Goal: Task Accomplishment & Management: Use online tool/utility

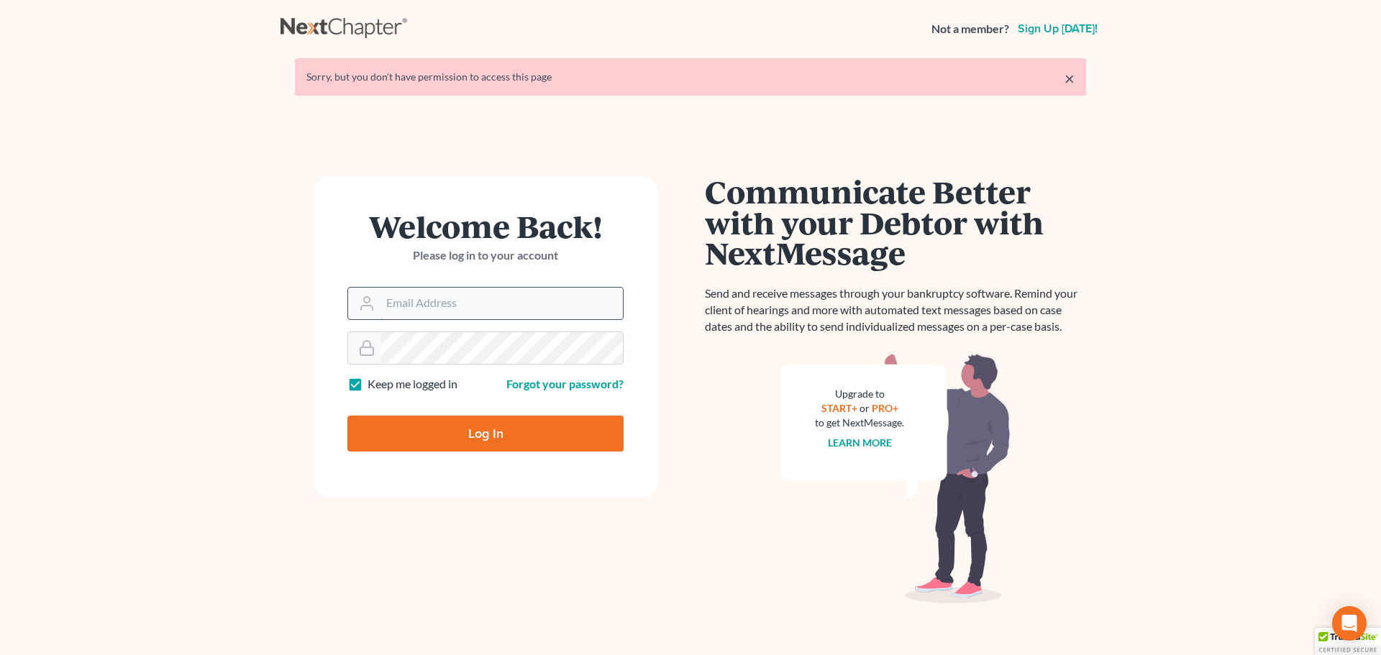
click at [508, 316] on input "Email Address" at bounding box center [501, 304] width 242 height 32
type input "[EMAIL_ADDRESS][DOMAIN_NAME]"
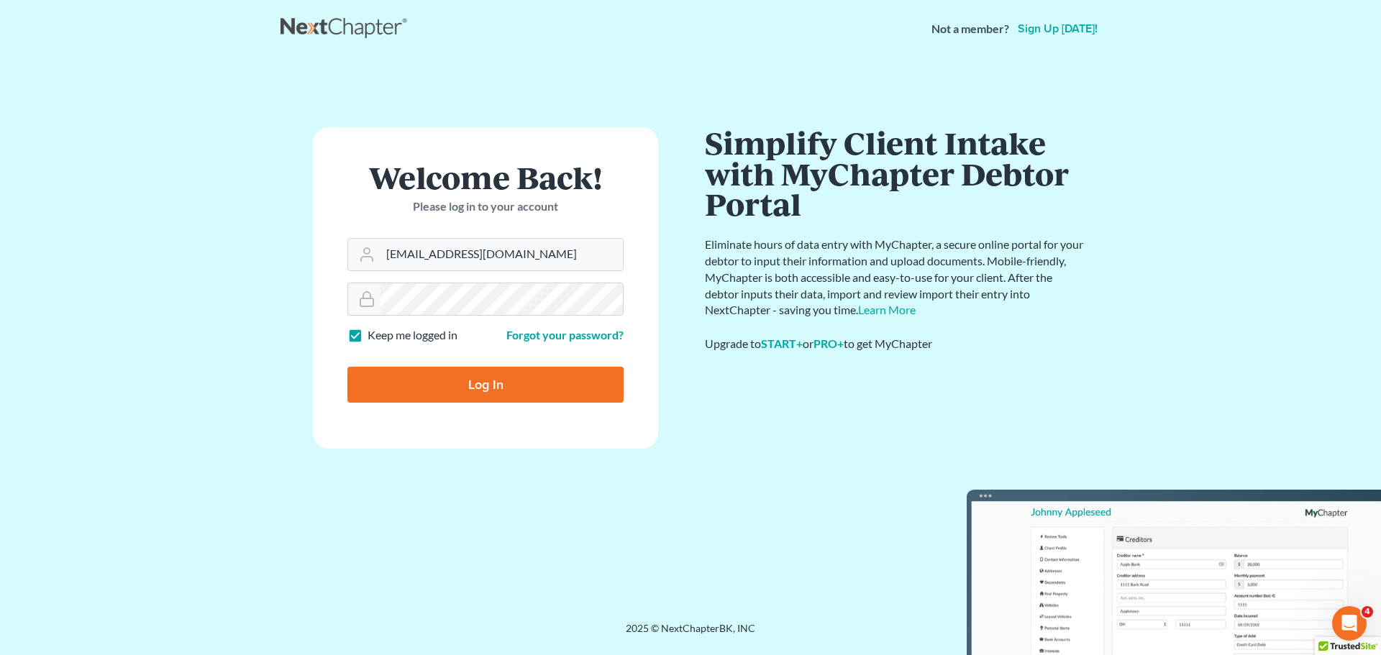
click at [390, 349] on form "Welcome Back! Please log in to your account Email Address info@sisunlawllc.com …" at bounding box center [485, 287] width 345 height 321
click at [388, 365] on div "Log In" at bounding box center [485, 378] width 276 height 47
click at [377, 373] on input "Log In" at bounding box center [485, 385] width 276 height 36
type input "Thinking..."
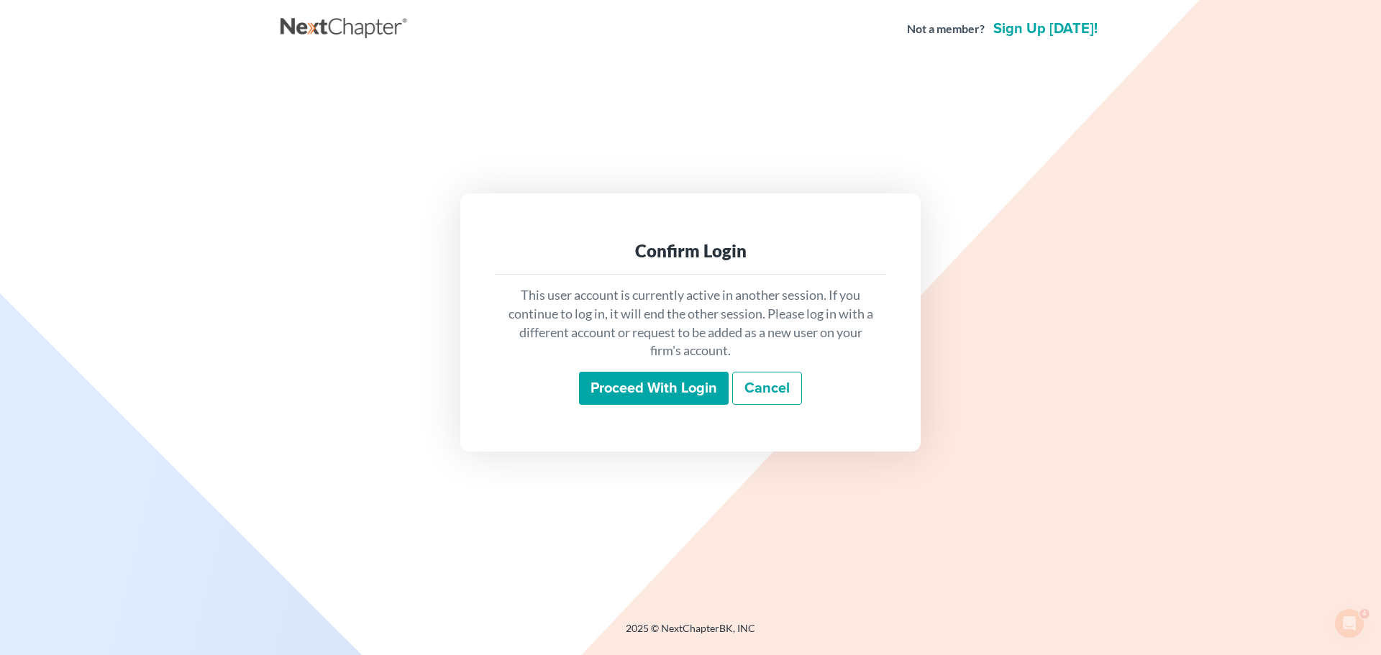
click at [637, 399] on input "Proceed with login" at bounding box center [654, 388] width 150 height 33
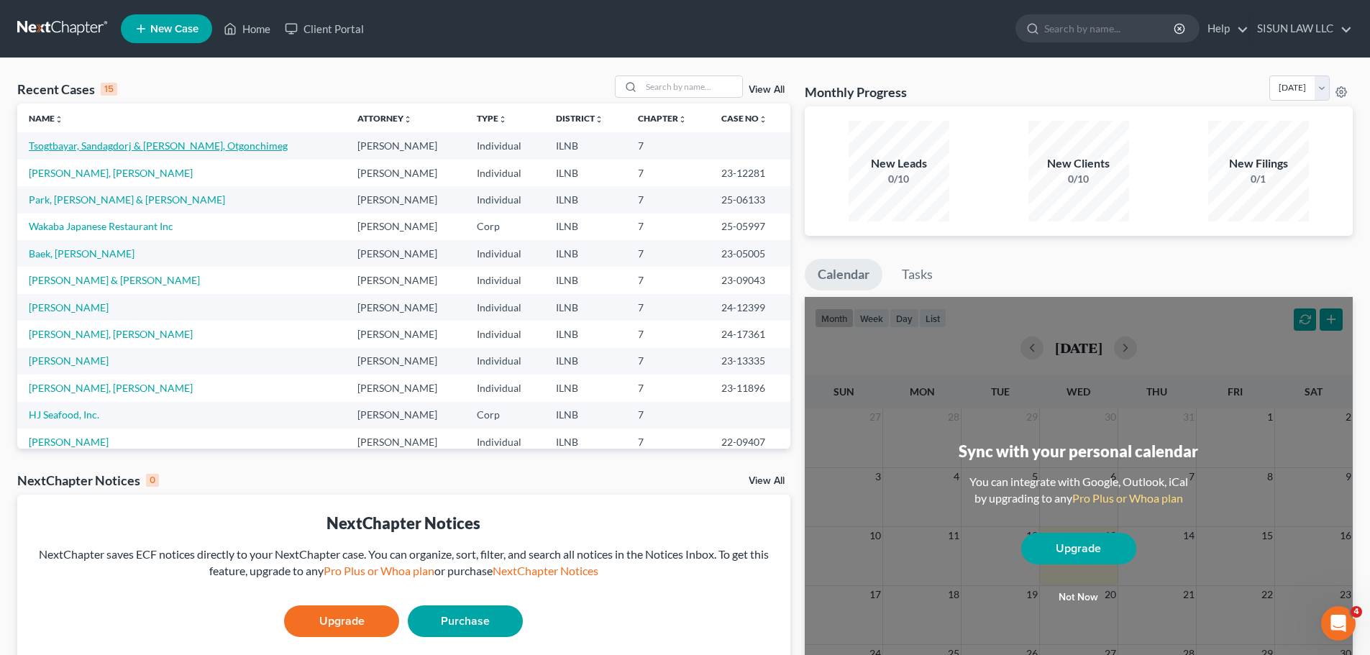
click at [45, 139] on link "Tsogtbayar, Sandagdorj & [PERSON_NAME], Otgonchimeg" at bounding box center [158, 145] width 259 height 12
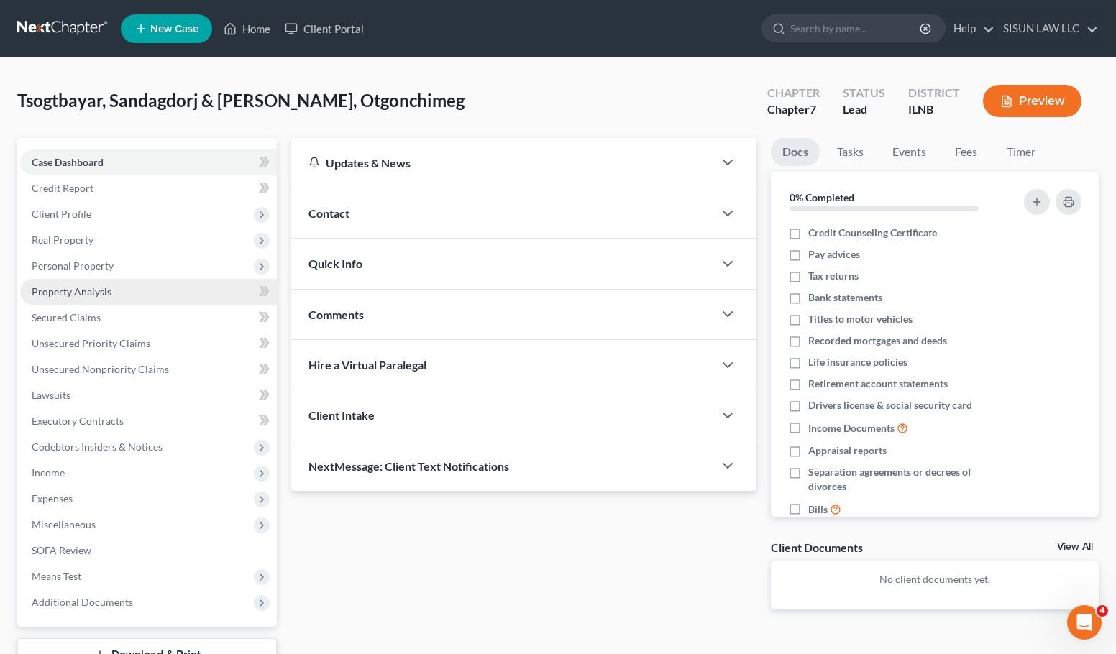
click at [165, 279] on link "Property Analysis" at bounding box center [148, 292] width 257 height 26
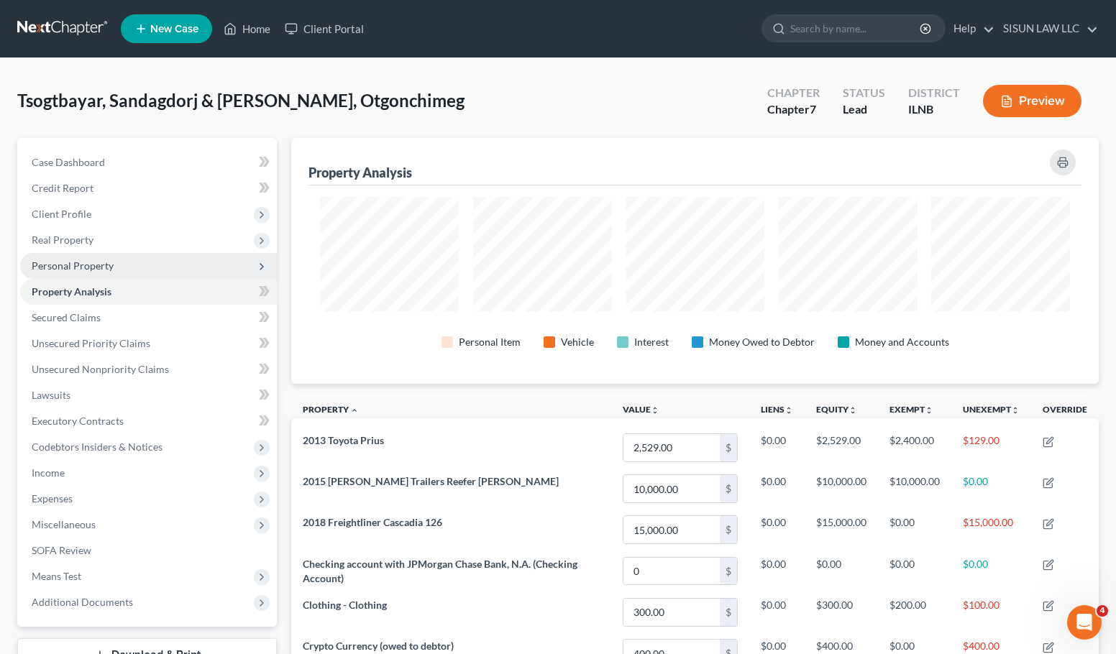
click at [171, 267] on span "Personal Property" at bounding box center [148, 266] width 257 height 26
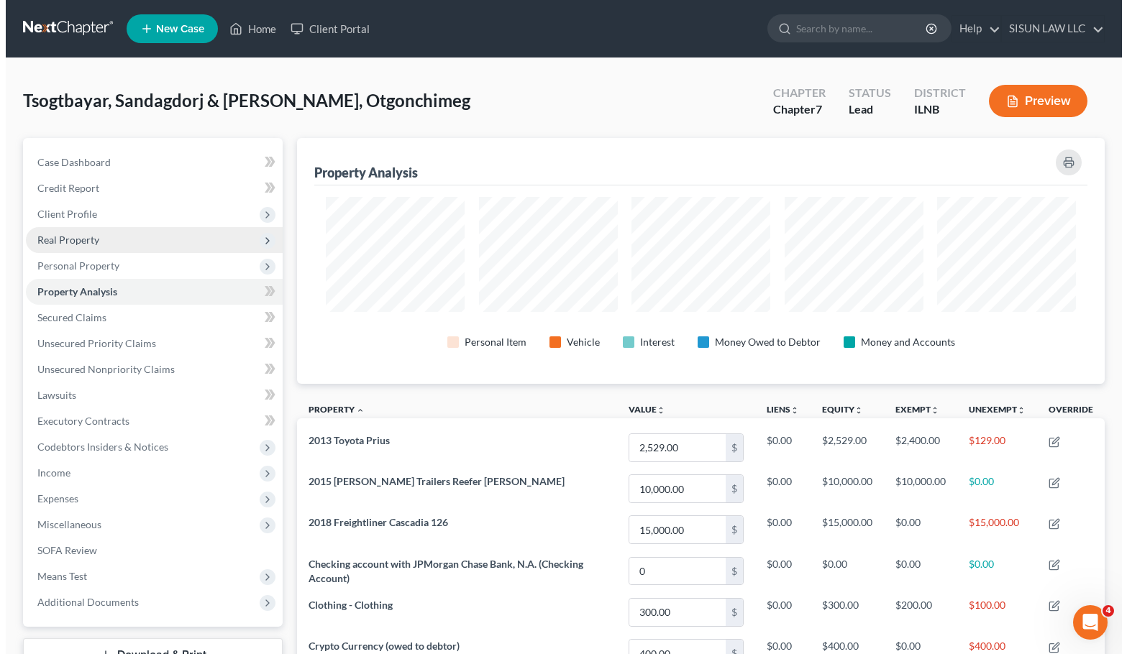
scroll to position [246, 807]
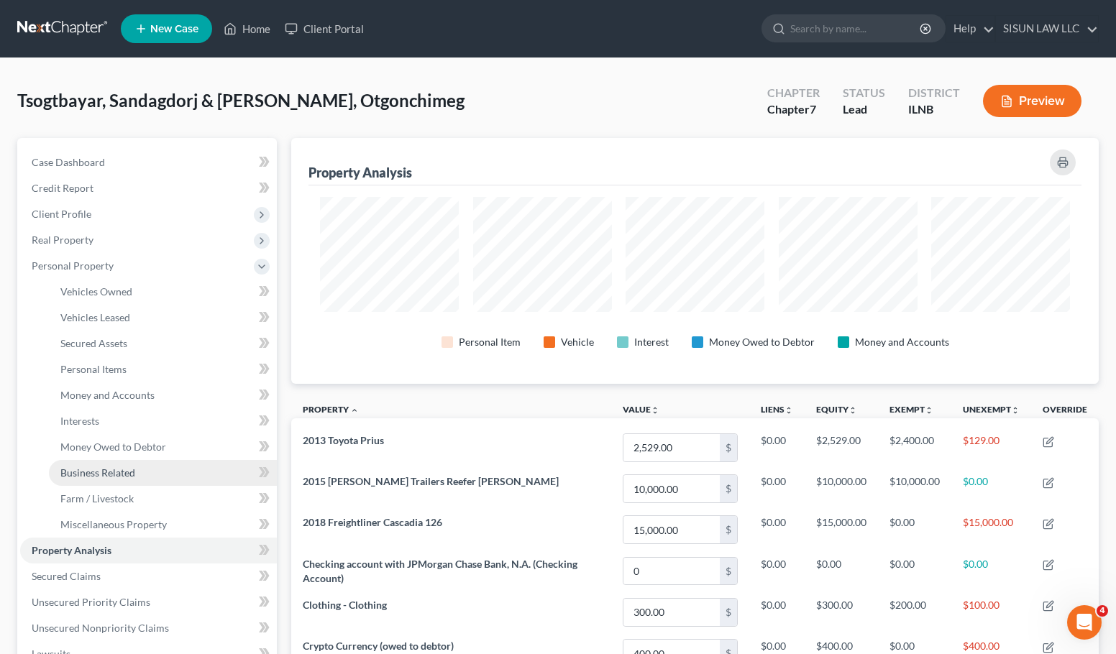
click at [145, 478] on link "Business Related" at bounding box center [163, 473] width 228 height 26
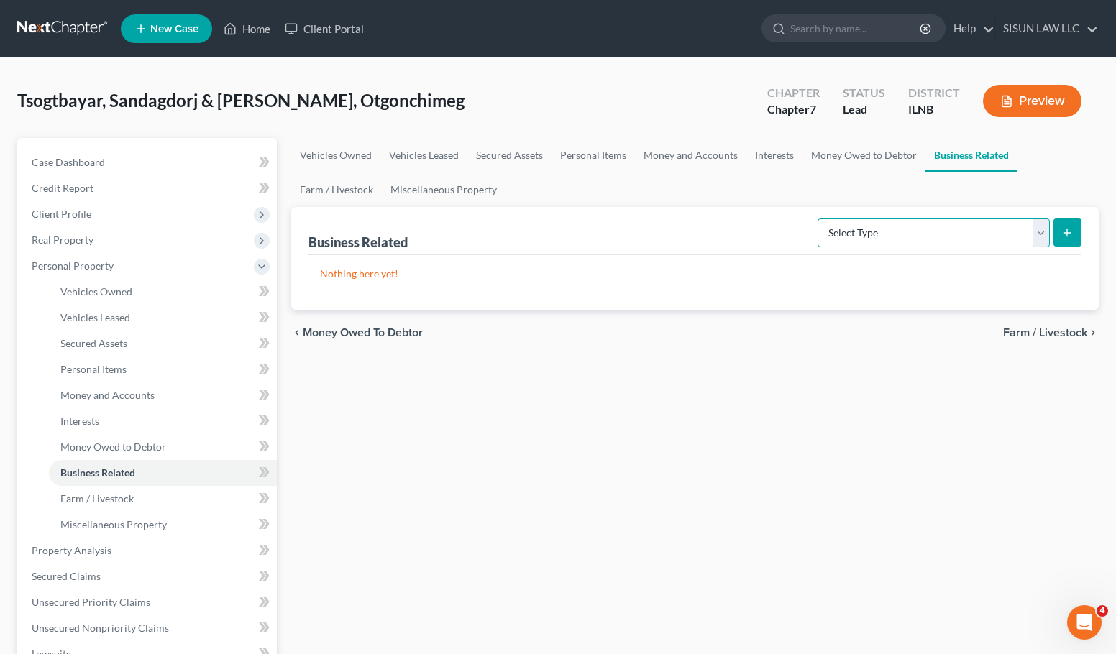
click at [907, 231] on select "Select Type Customer Lists Franchises Inventory Licenses Machinery Office Equip…" at bounding box center [934, 233] width 232 height 29
select select "other_business_related_property_not_listed"
click at [818, 219] on select "Select Type Customer Lists Franchises Inventory Licenses Machinery Office Equip…" at bounding box center [934, 233] width 232 height 29
click at [1061, 242] on button "submit" at bounding box center [1067, 233] width 28 height 28
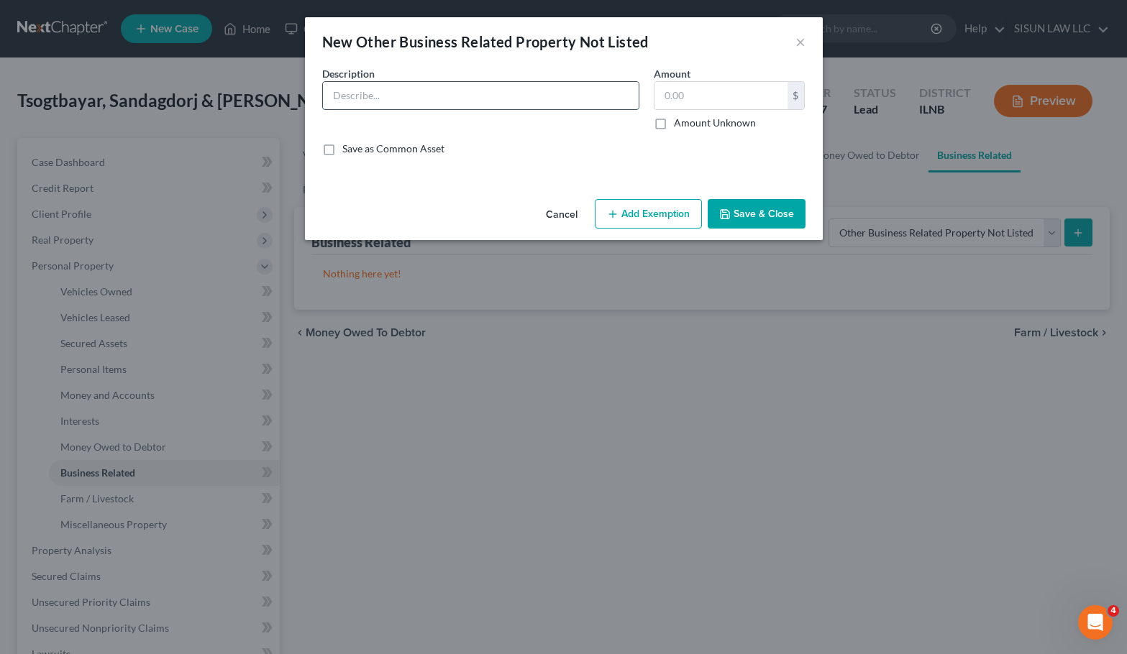
click at [595, 101] on input "text" at bounding box center [481, 95] width 316 height 27
